Goal: Communication & Community: Answer question/provide support

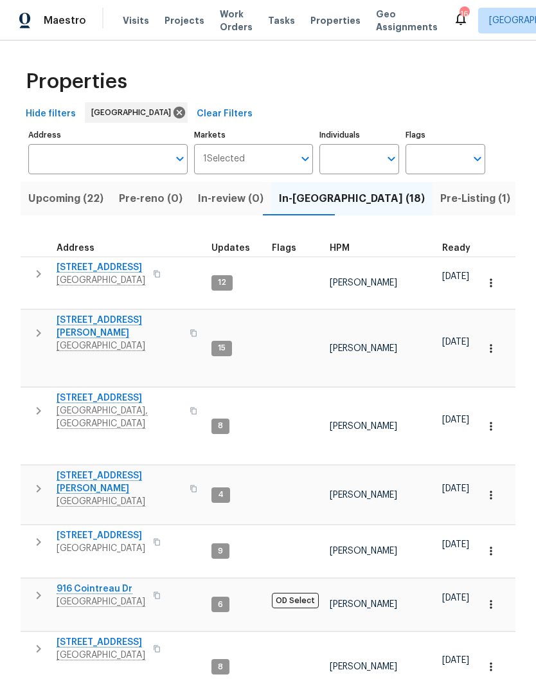
click at [350, 240] on th "HPM" at bounding box center [381, 244] width 112 height 26
click at [339, 237] on th "HPM" at bounding box center [381, 244] width 112 height 26
click at [342, 245] on span "HPM" at bounding box center [340, 248] width 20 height 9
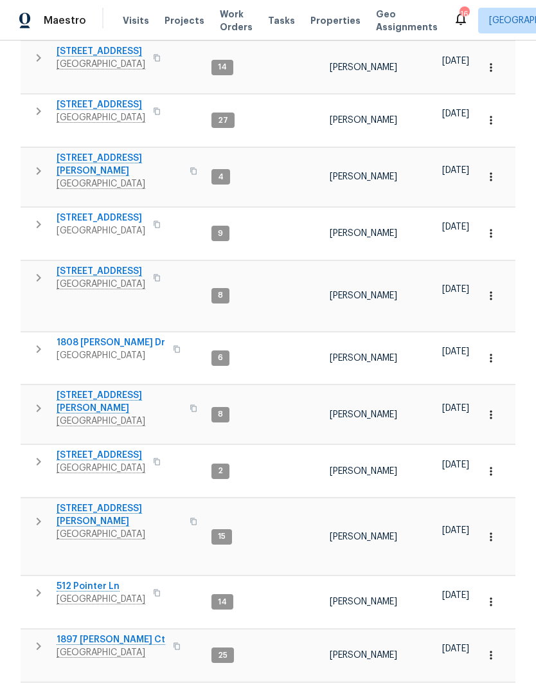
scroll to position [425, 0]
click at [39, 342] on icon "button" at bounding box center [38, 349] width 15 height 15
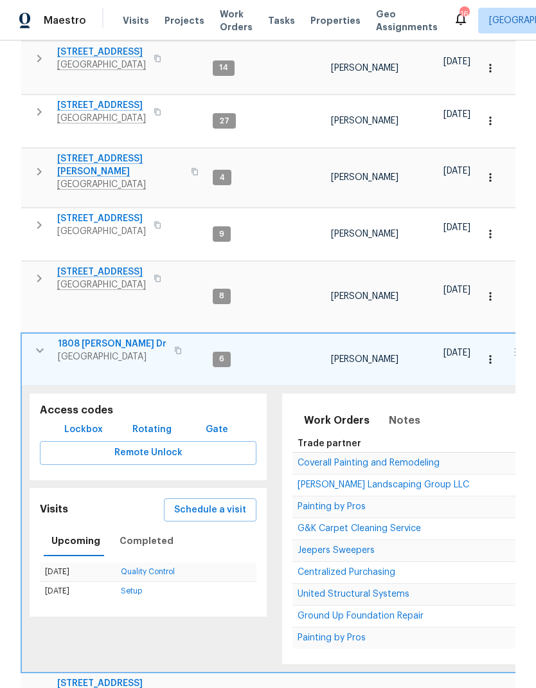
click at [483, 345] on button "button" at bounding box center [490, 359] width 28 height 28
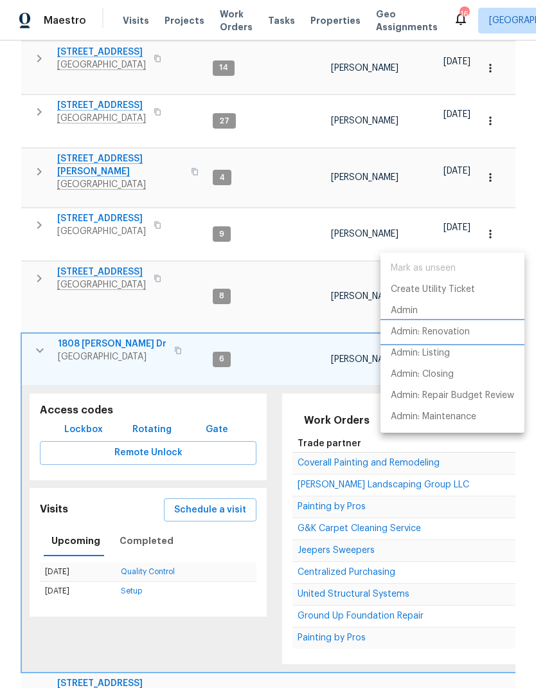
click at [405, 334] on p "Admin: Renovation" at bounding box center [430, 331] width 79 height 13
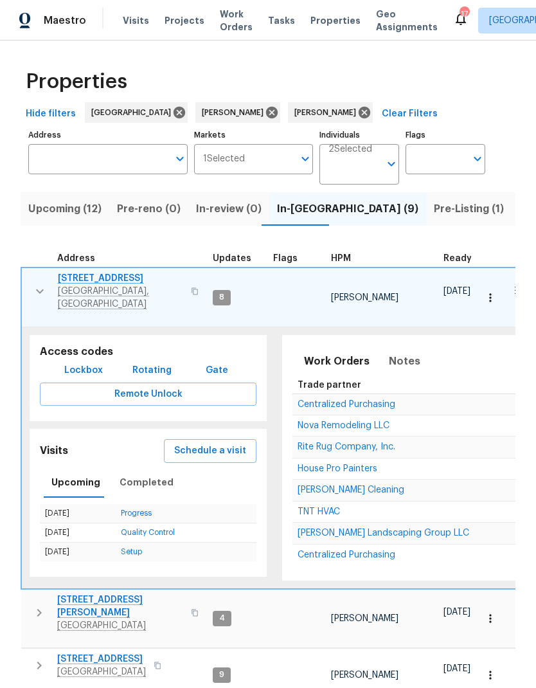
scroll to position [-1, 0]
click at [230, 28] on span "Work Orders" at bounding box center [236, 21] width 33 height 26
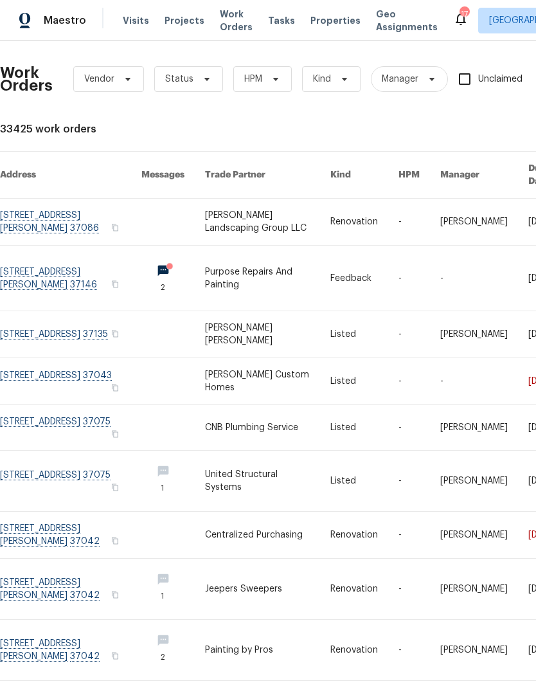
click at [251, 478] on link at bounding box center [268, 481] width 126 height 60
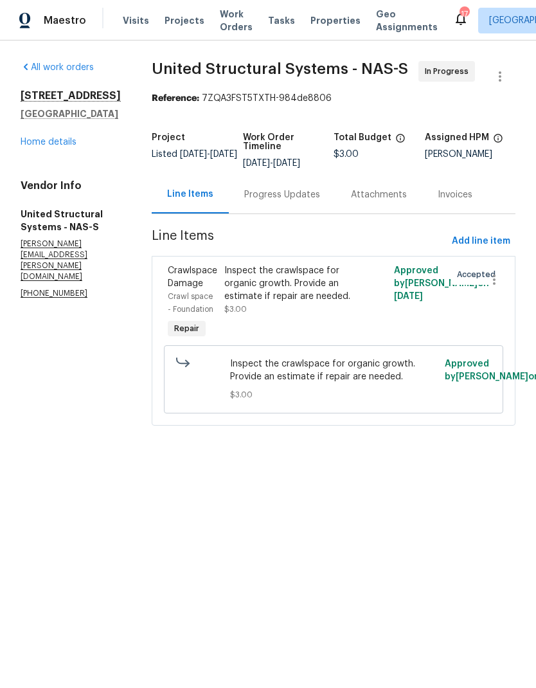
click at [283, 189] on div "Progress Updates" at bounding box center [282, 194] width 76 height 13
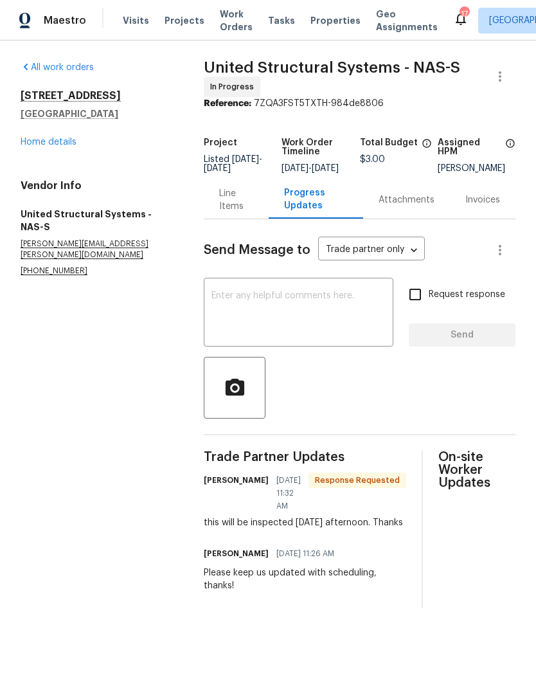
click at [241, 192] on div "Line Items" at bounding box center [236, 200] width 65 height 38
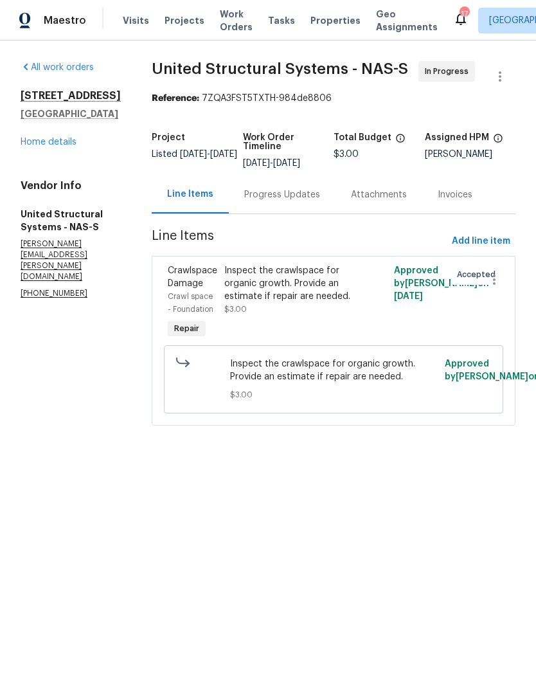
click at [284, 190] on div "Progress Updates" at bounding box center [282, 194] width 76 height 13
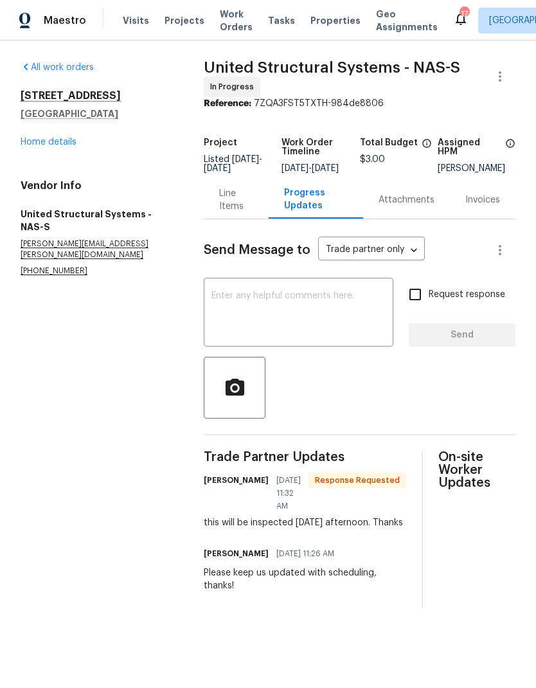
click at [35, 138] on link "Home details" at bounding box center [49, 142] width 56 height 9
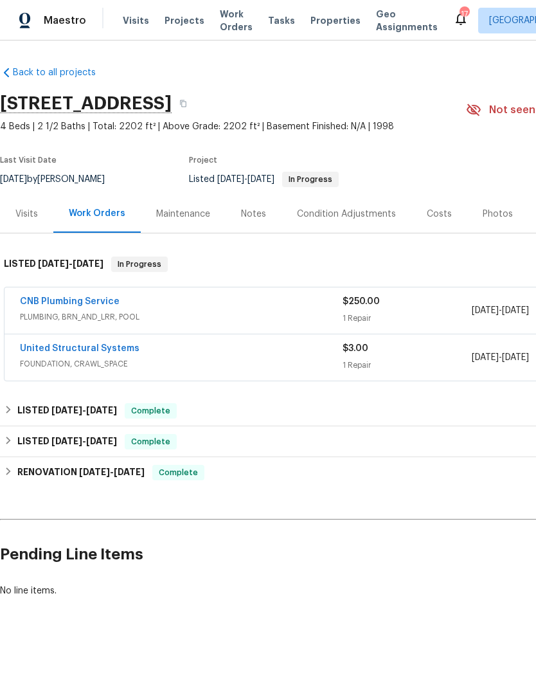
click at [22, 211] on div "Visits" at bounding box center [26, 214] width 22 height 13
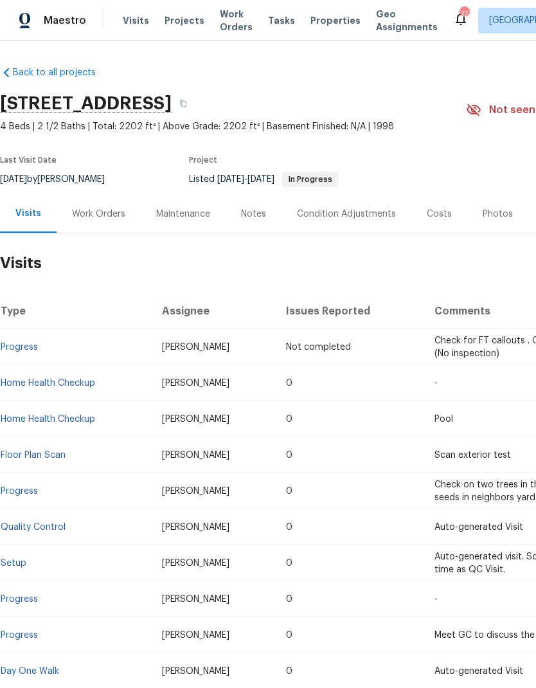
click at [40, 516] on td "Quality Control" at bounding box center [76, 527] width 152 height 36
click at [42, 523] on link "Quality Control" at bounding box center [33, 527] width 65 height 9
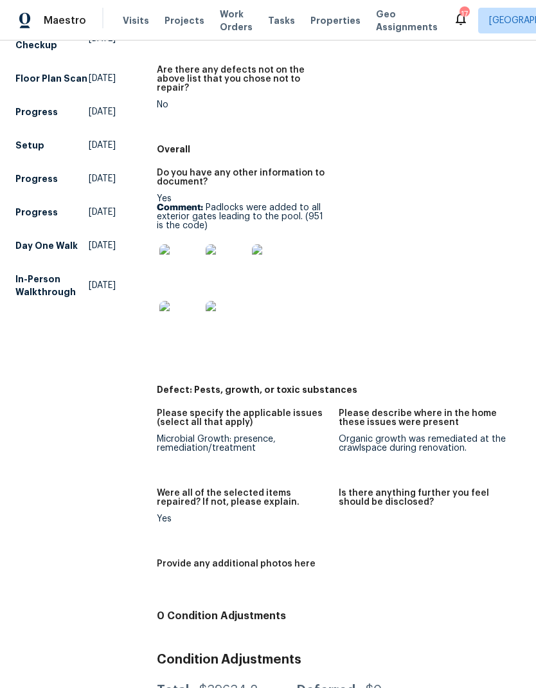
scroll to position [249, 0]
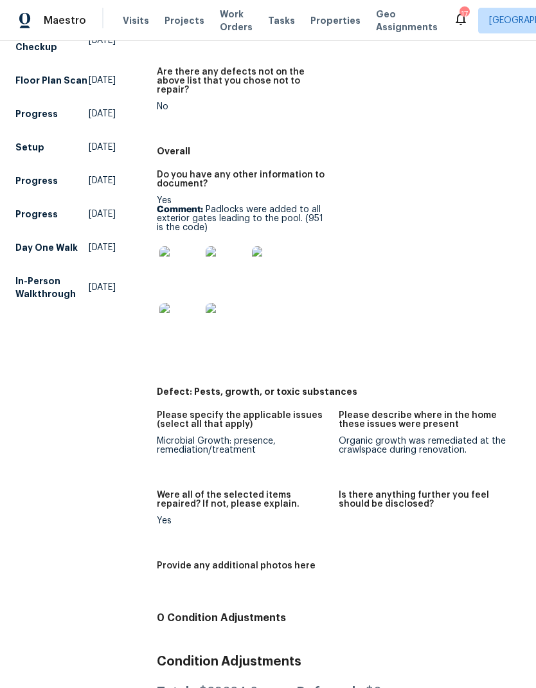
click at [176, 258] on img at bounding box center [179, 266] width 41 height 41
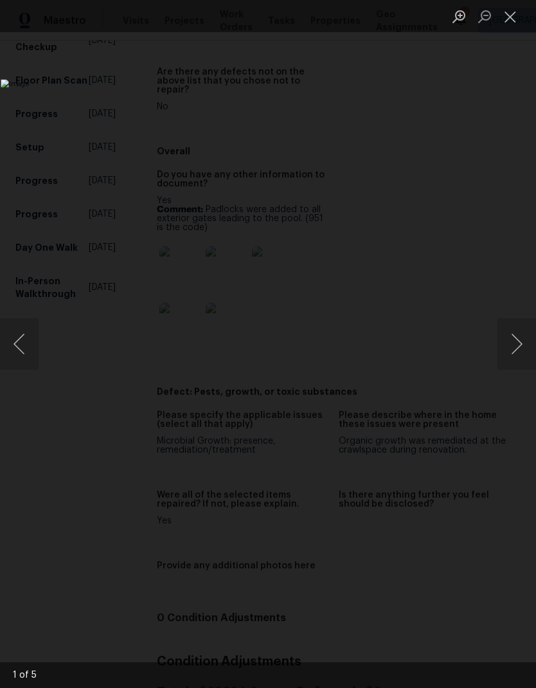
click at [511, 348] on button "Next image" at bounding box center [517, 343] width 39 height 51
click at [508, 346] on button "Next image" at bounding box center [517, 343] width 39 height 51
click at [519, 356] on button "Next image" at bounding box center [517, 343] width 39 height 51
click at [521, 352] on button "Next image" at bounding box center [517, 343] width 39 height 51
click at [513, 348] on button "Next image" at bounding box center [517, 343] width 39 height 51
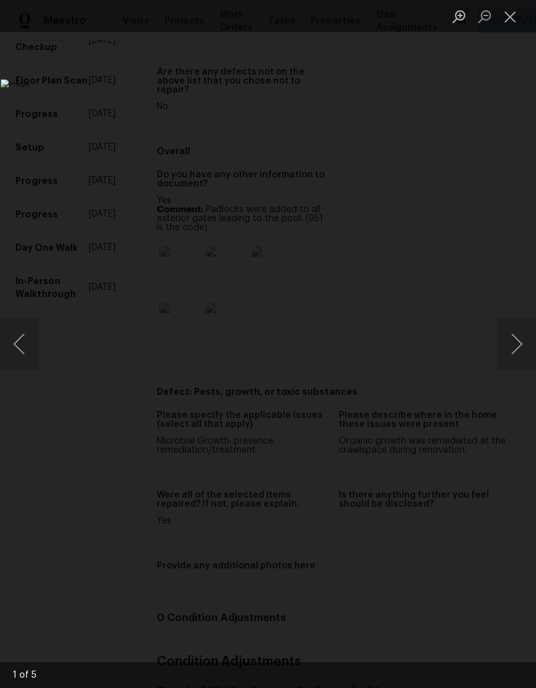
click at [515, 342] on button "Next image" at bounding box center [517, 343] width 39 height 51
click at [511, 20] on button "Close lightbox" at bounding box center [511, 16] width 26 height 22
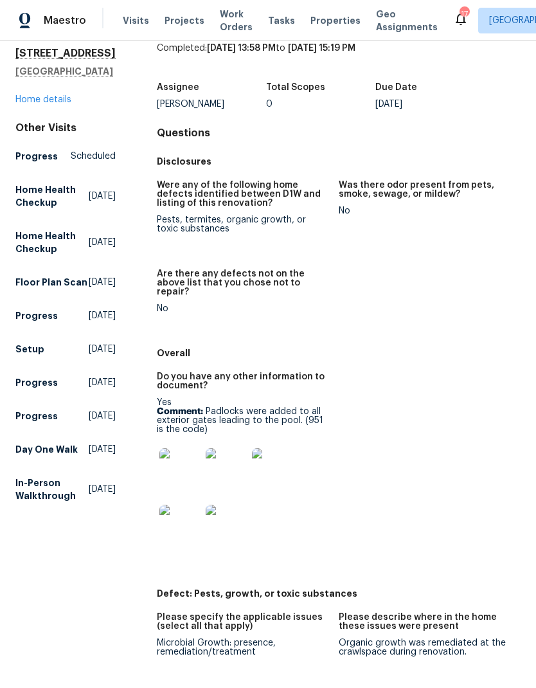
scroll to position [49, 0]
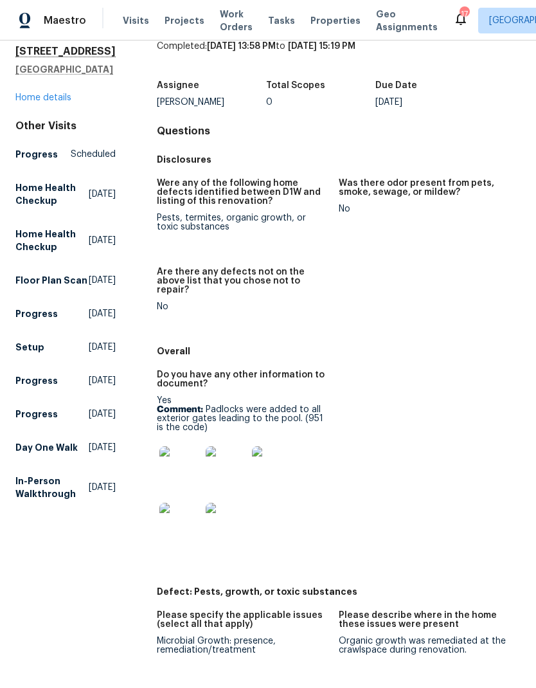
click at [45, 102] on link "Home details" at bounding box center [43, 97] width 56 height 9
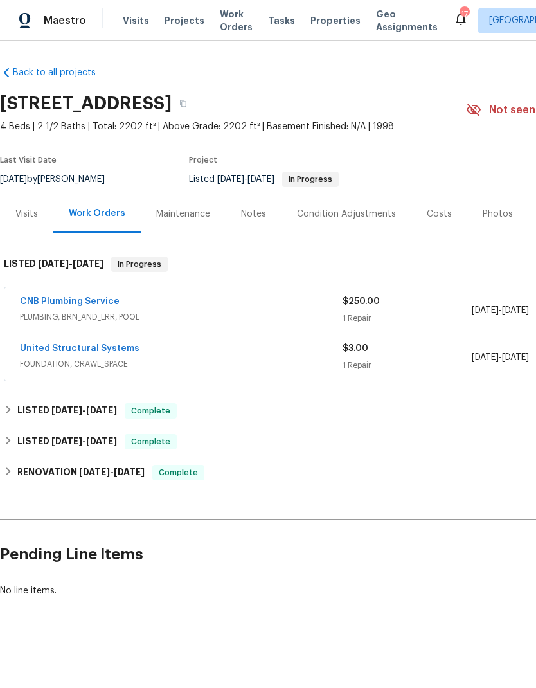
click at [80, 344] on link "United Structural Systems" at bounding box center [80, 348] width 120 height 9
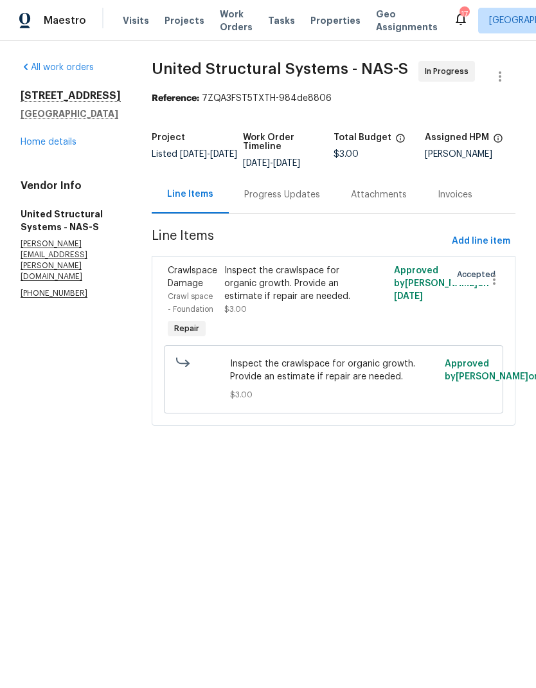
click at [276, 194] on div "Progress Updates" at bounding box center [282, 194] width 76 height 13
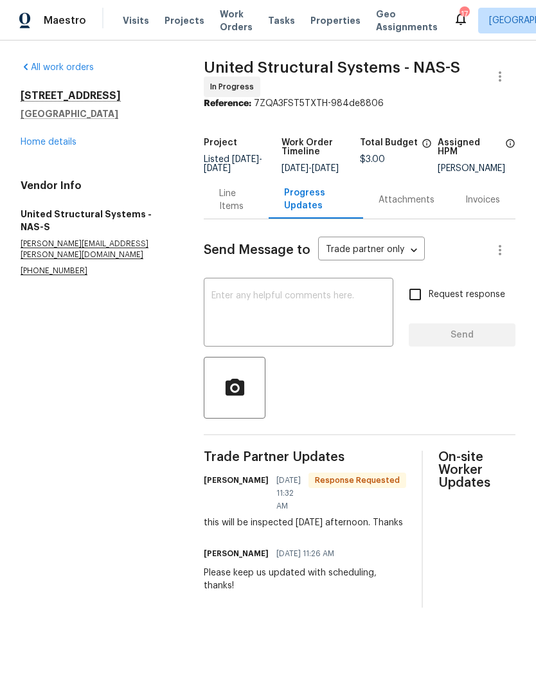
click at [259, 312] on textarea at bounding box center [298, 313] width 174 height 45
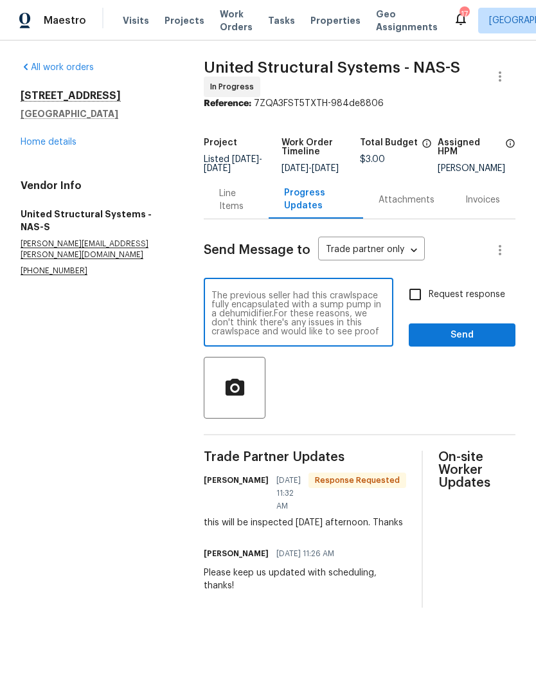
scroll to position [54, 0]
type textarea "Sounds good! If there is organic growth present, please instruct the estimator …"
click at [429, 306] on input "Request response" at bounding box center [415, 294] width 27 height 27
checkbox input "true"
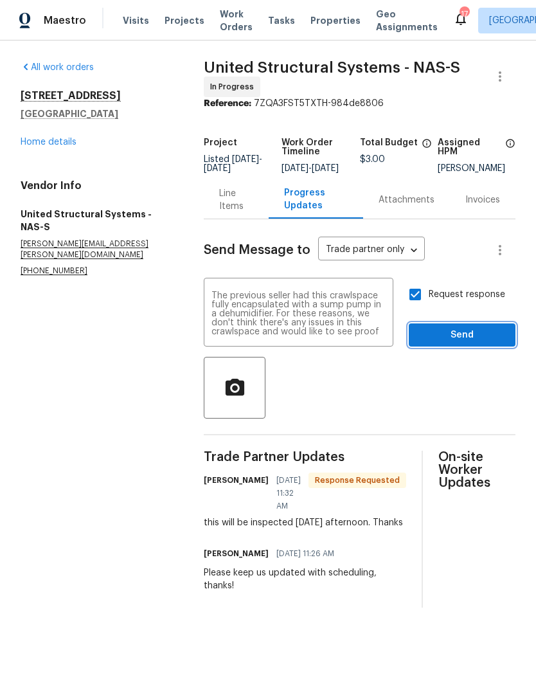
click at [454, 342] on span "Send" at bounding box center [462, 335] width 86 height 16
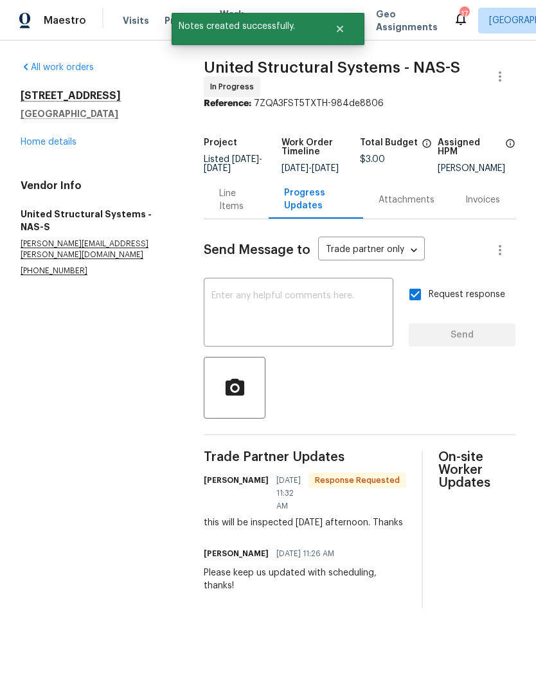
scroll to position [0, 0]
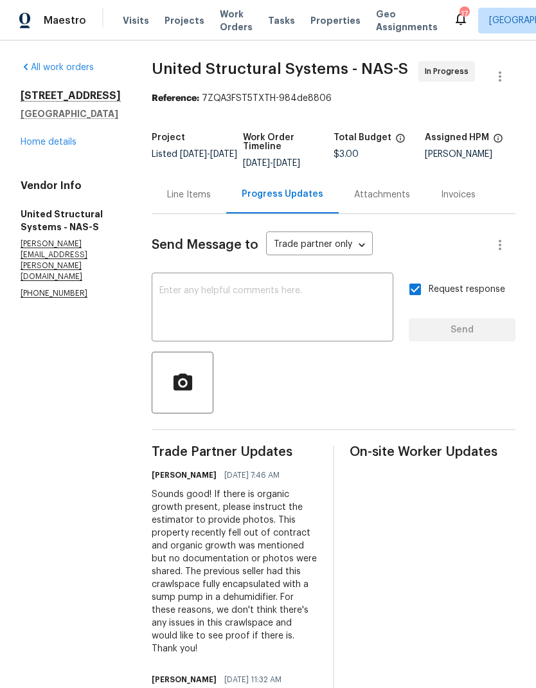
click at [220, 25] on span "Work Orders" at bounding box center [236, 21] width 33 height 26
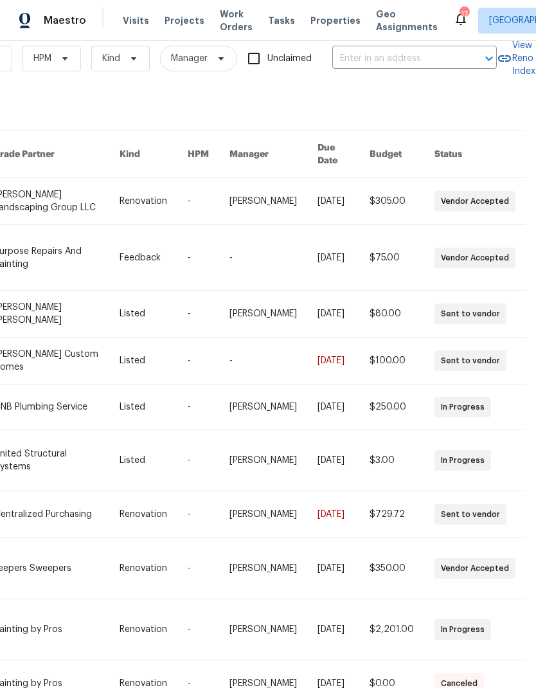
scroll to position [51, 0]
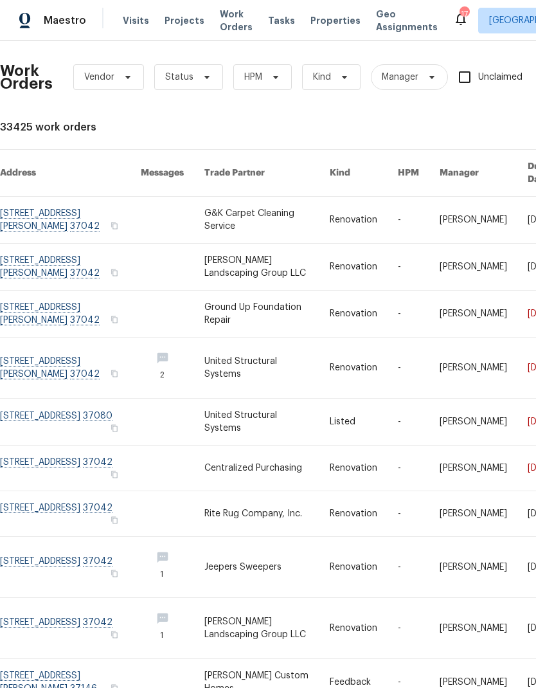
scroll to position [0, 0]
click at [223, 29] on span "Work Orders" at bounding box center [236, 21] width 33 height 26
